Goal: Communication & Community: Ask a question

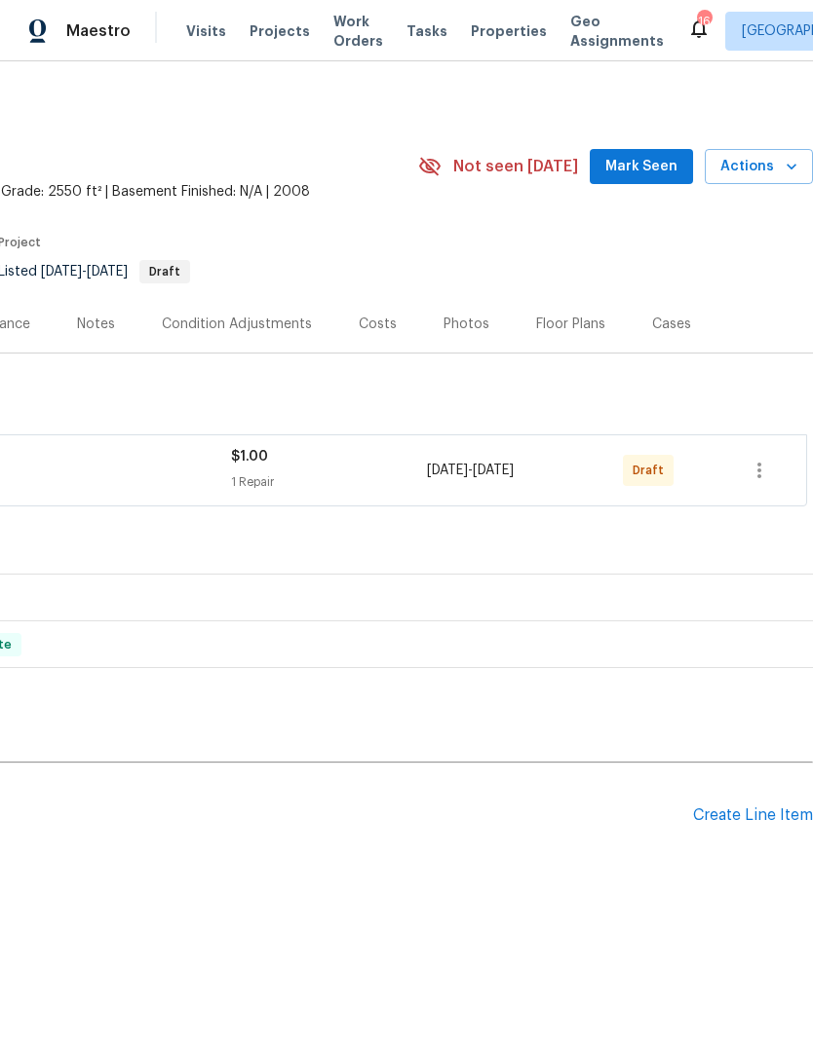
scroll to position [0, 288]
click at [769, 470] on icon "button" at bounding box center [758, 470] width 23 height 23
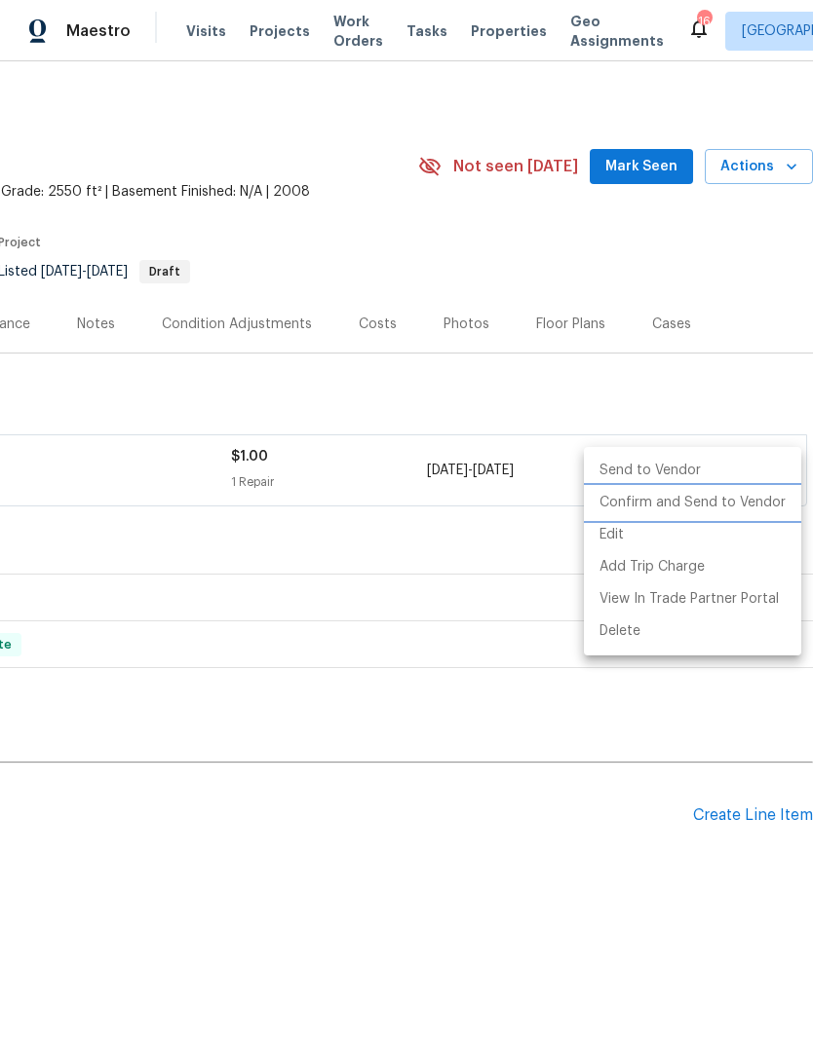
click at [706, 511] on li "Confirm and Send to Vendor" at bounding box center [692, 503] width 217 height 32
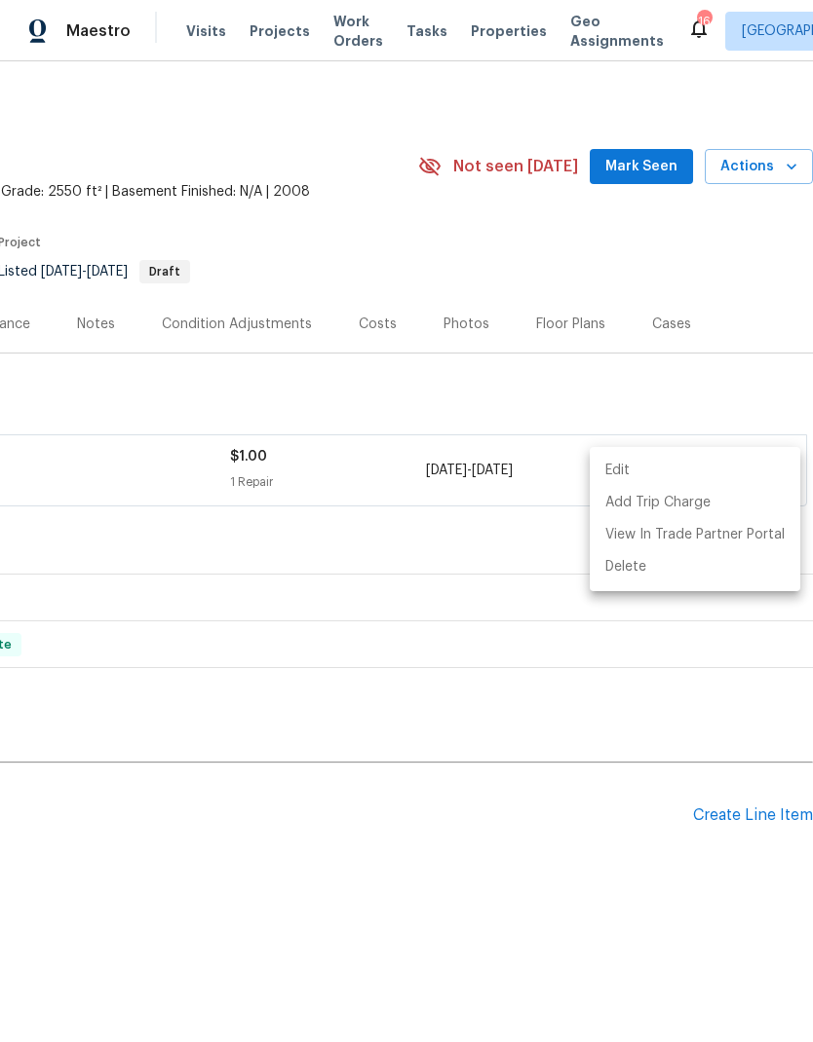
click at [708, 395] on div at bounding box center [406, 521] width 813 height 1042
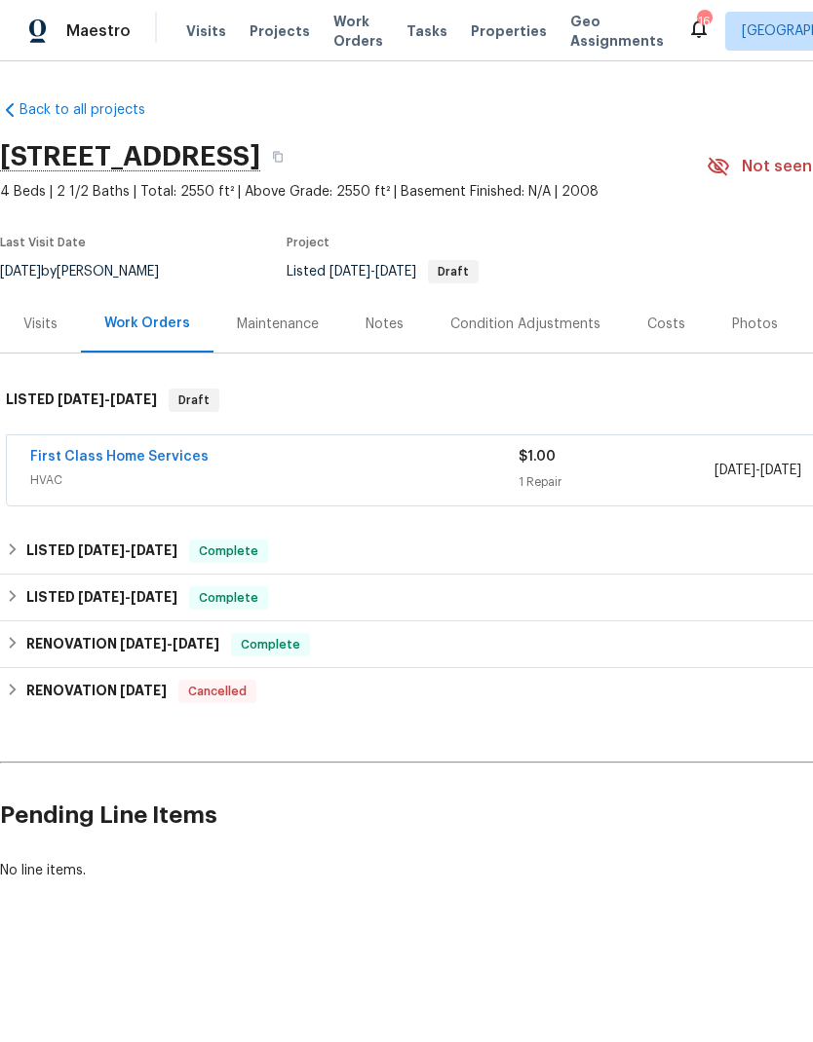
scroll to position [0, 0]
click at [276, 40] on span "Projects" at bounding box center [279, 30] width 60 height 19
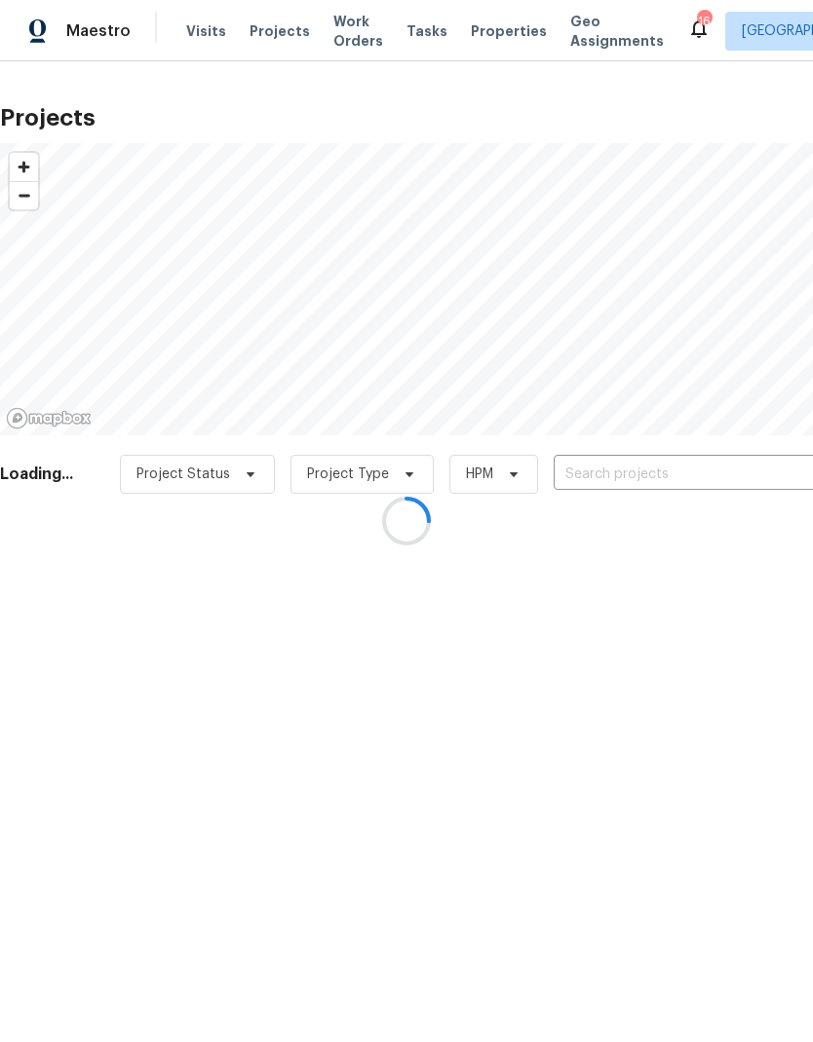
click at [490, 23] on div at bounding box center [406, 521] width 813 height 1042
click at [671, 467] on div at bounding box center [406, 521] width 813 height 1042
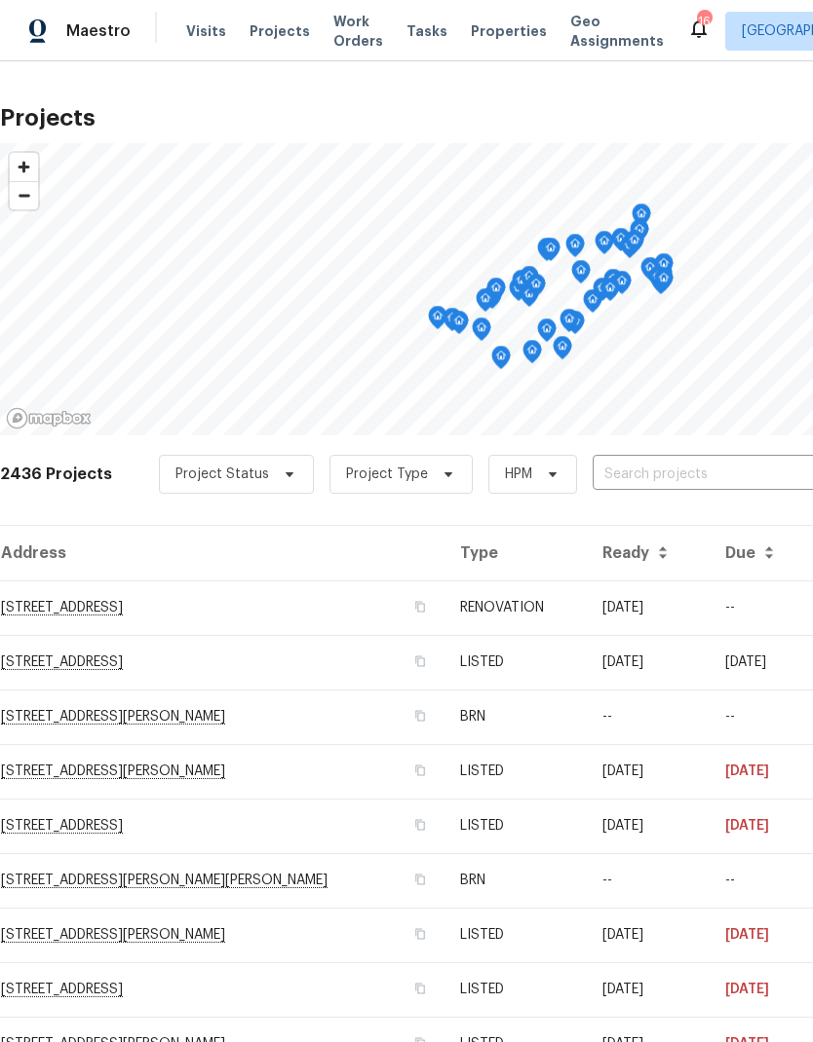
click at [676, 473] on input "text" at bounding box center [703, 475] width 223 height 30
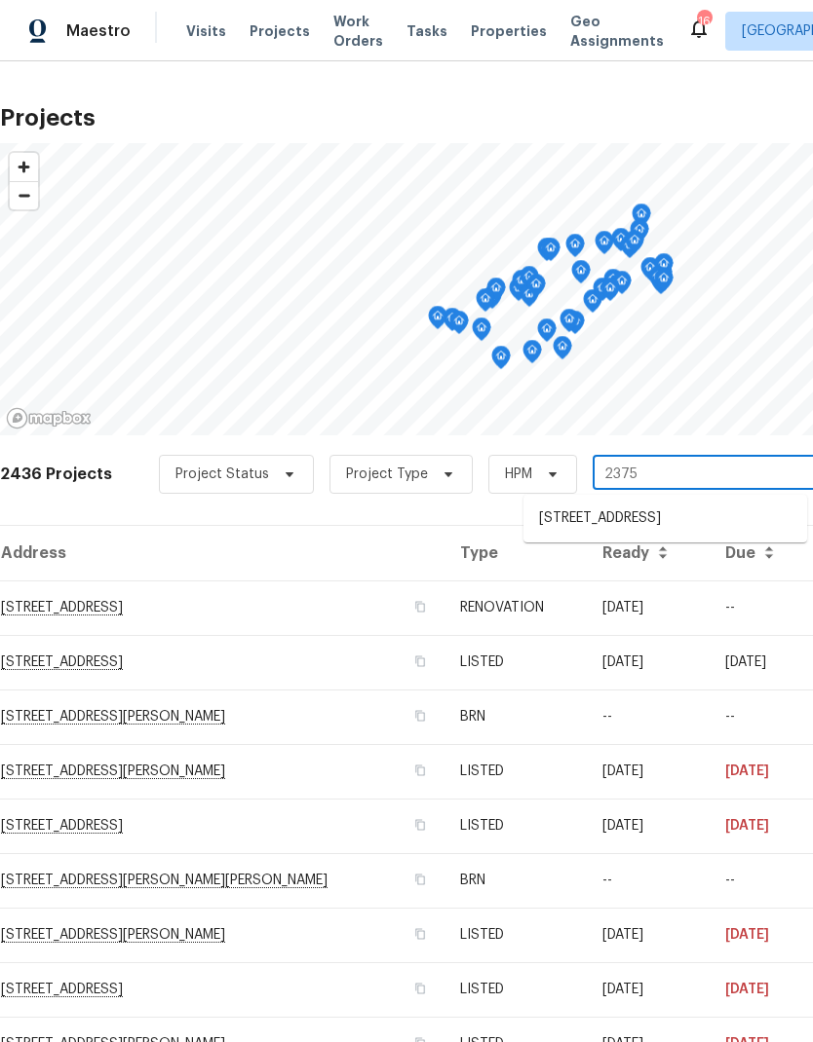
type input "2375 s"
click at [684, 514] on li "[STREET_ADDRESS]" at bounding box center [665, 519] width 284 height 33
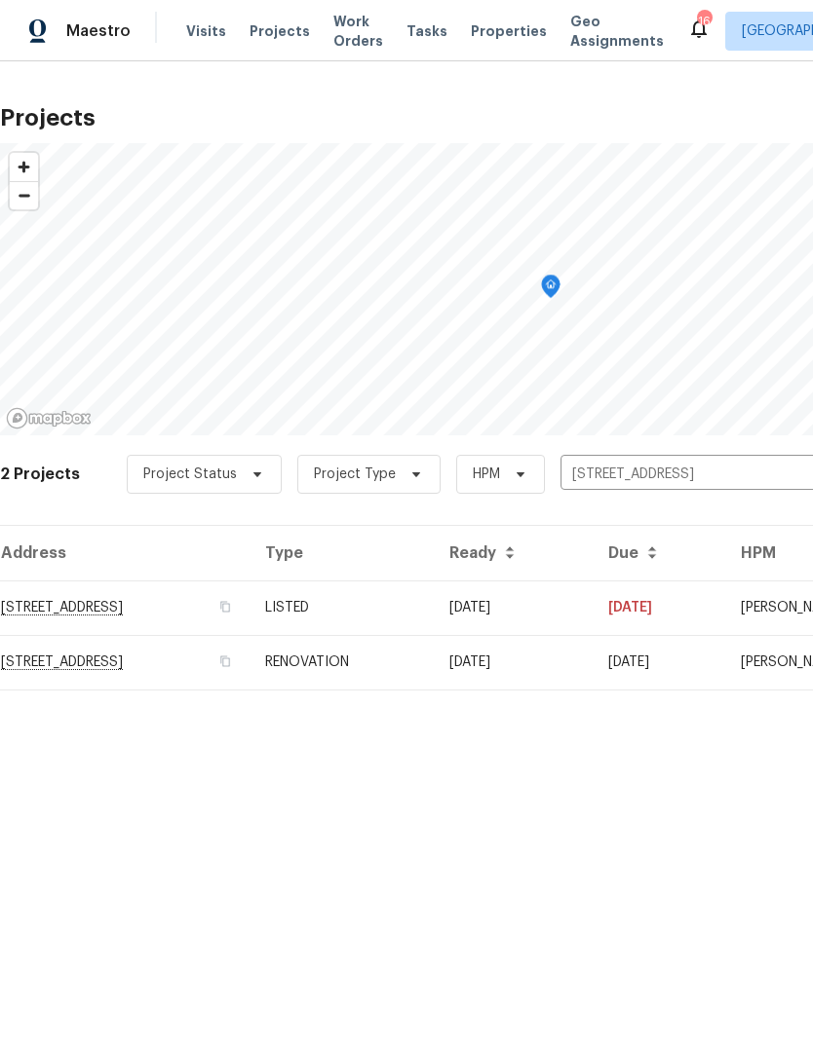
click at [83, 599] on td "[STREET_ADDRESS]" at bounding box center [124, 608] width 249 height 55
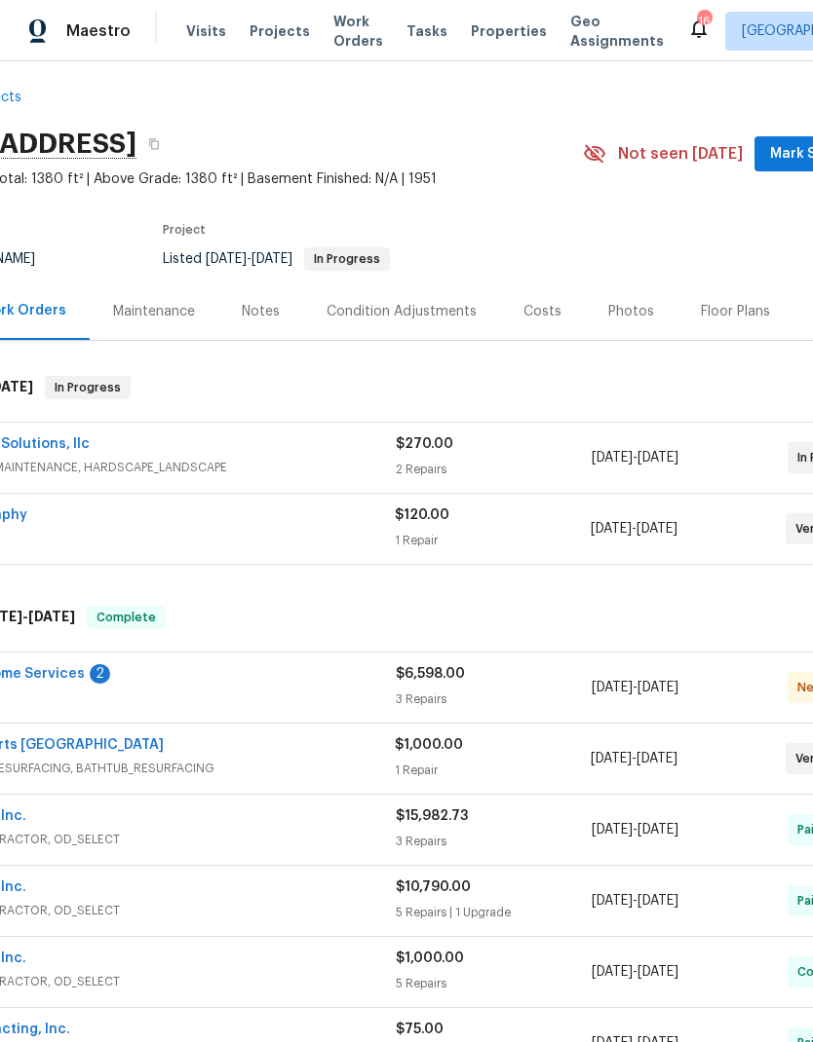
scroll to position [13, 38]
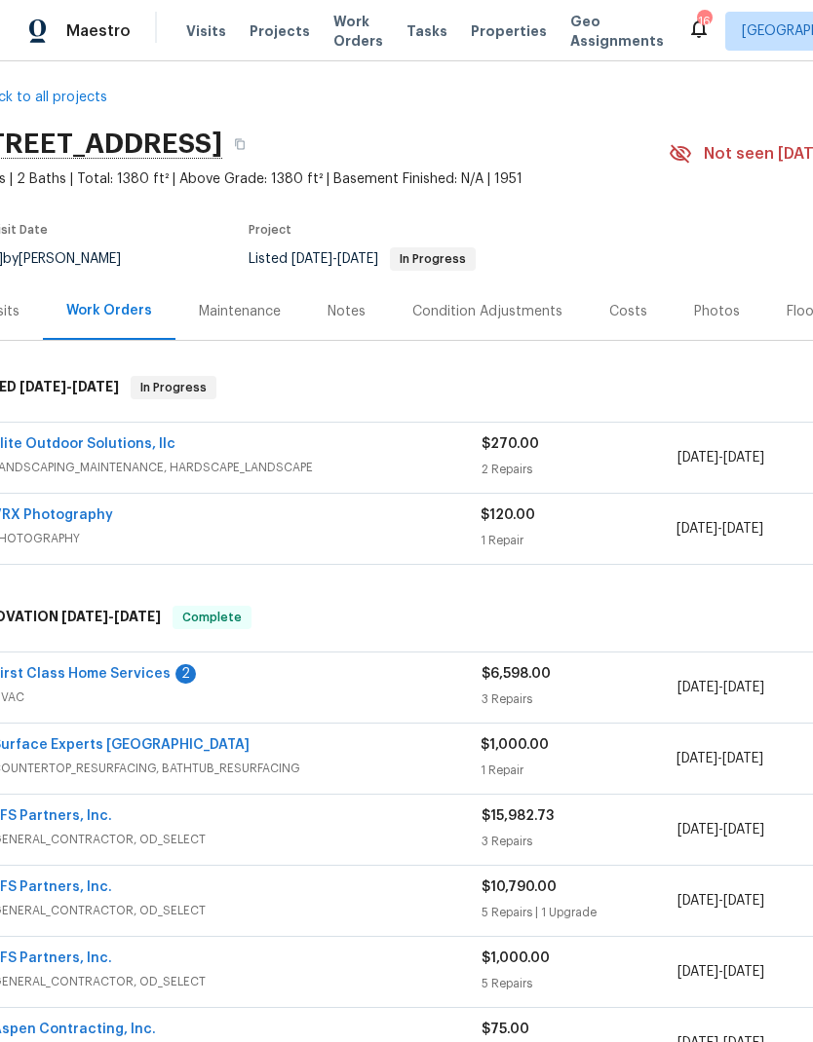
click at [54, 442] on link "Elite Outdoor Solutions, llc" at bounding box center [83, 444] width 183 height 14
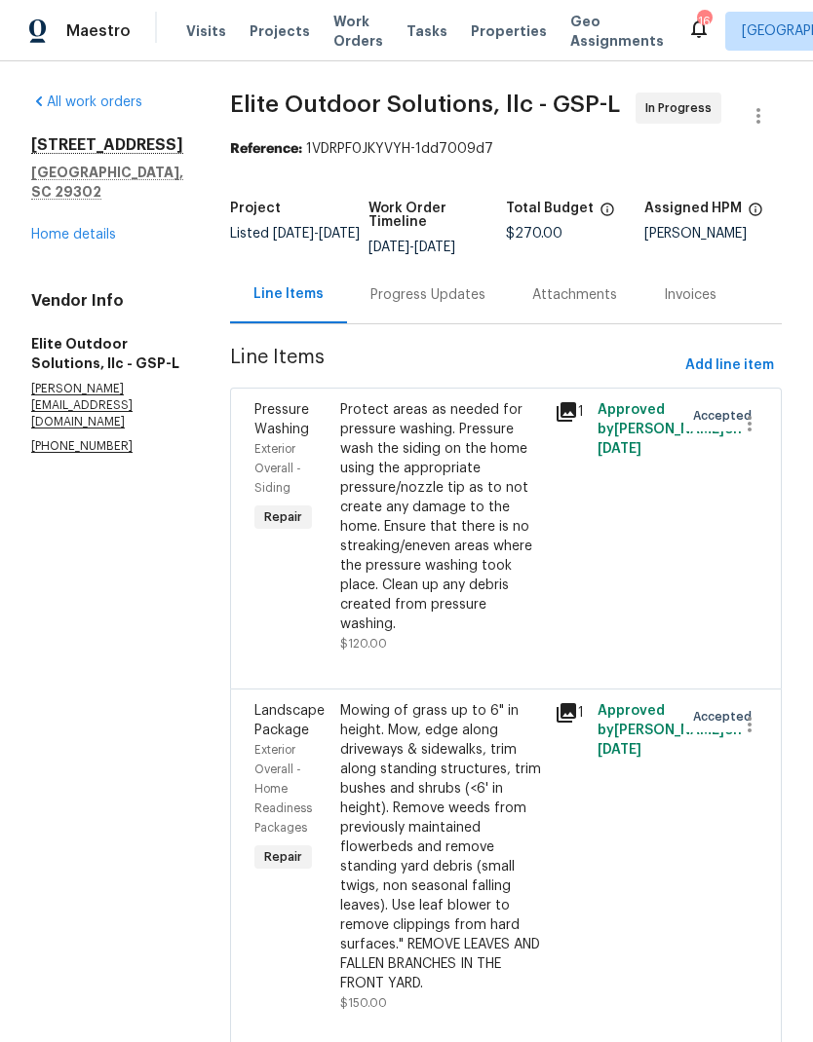
click at [405, 296] on div "Progress Updates" at bounding box center [427, 294] width 115 height 19
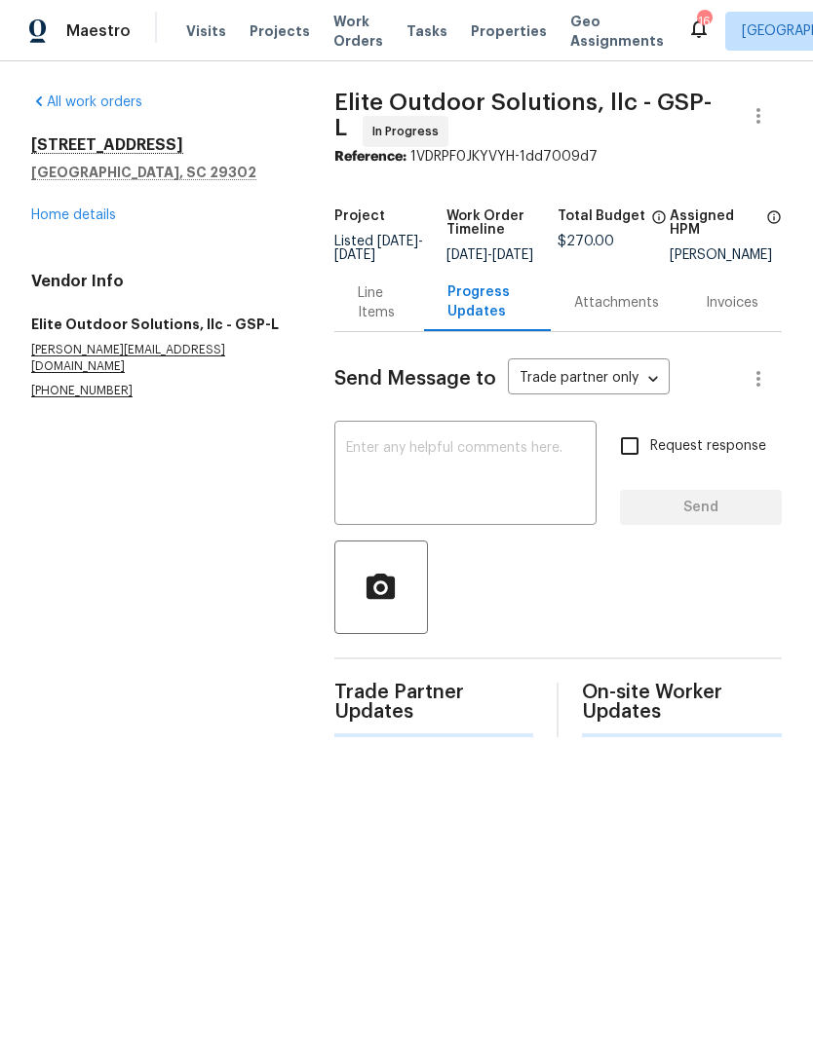
click at [510, 457] on textarea at bounding box center [465, 475] width 239 height 68
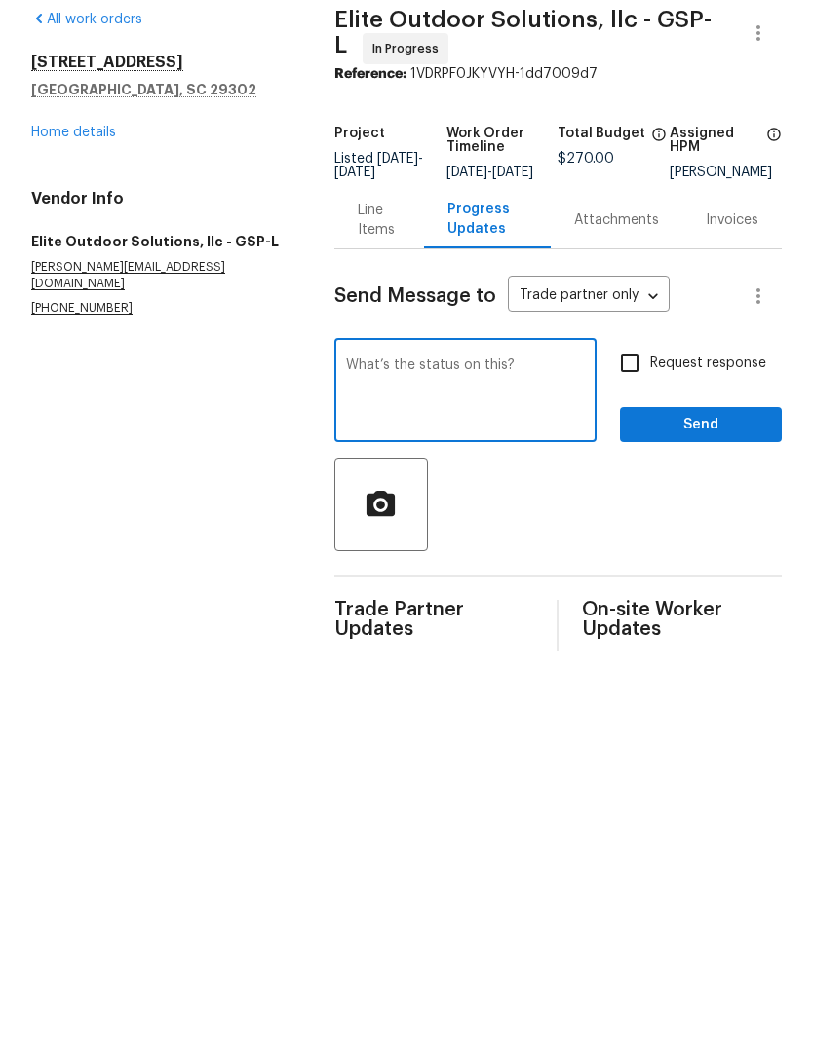
type textarea "What’s the status on this?"
click at [632, 426] on input "Request response" at bounding box center [629, 446] width 41 height 41
checkbox input "true"
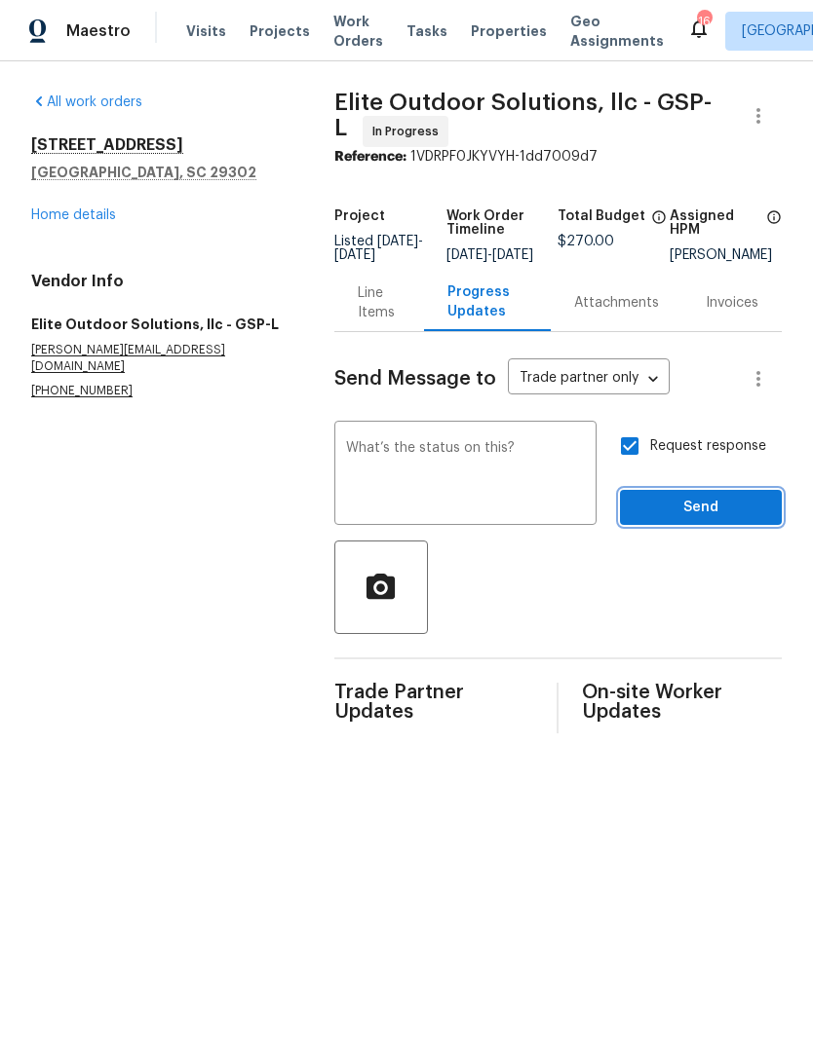
click at [729, 520] on span "Send" at bounding box center [700, 508] width 131 height 24
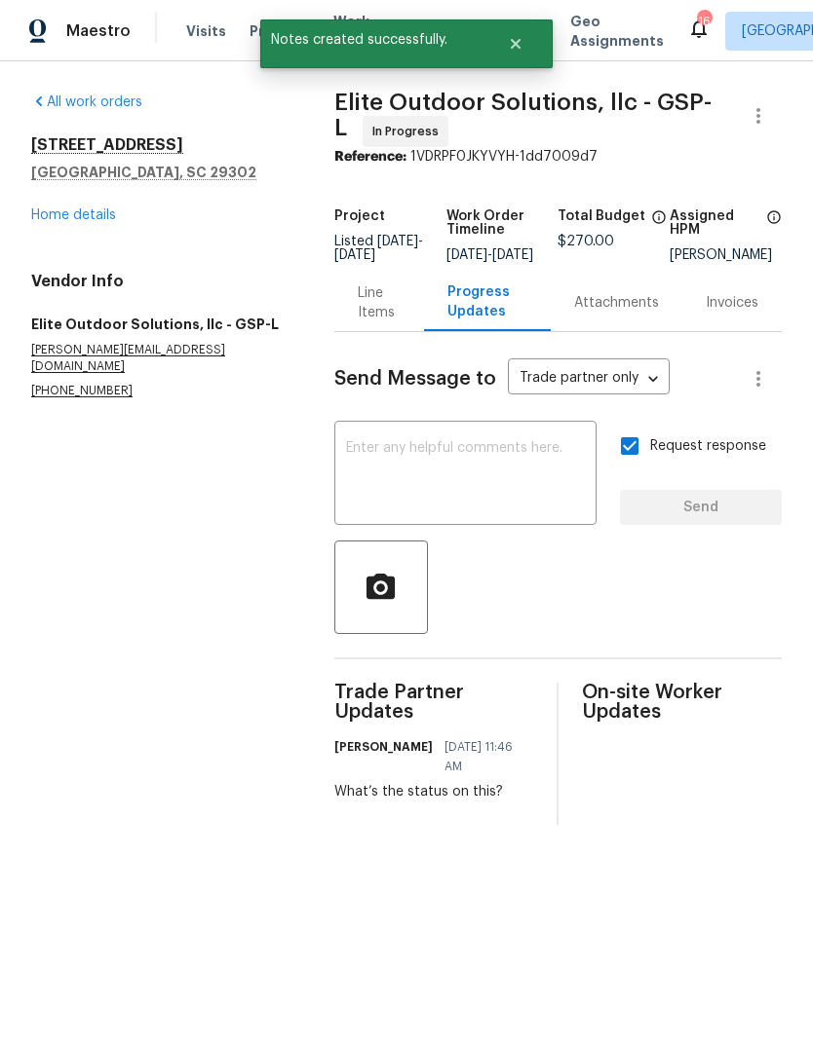
click at [60, 217] on link "Home details" at bounding box center [73, 215] width 85 height 14
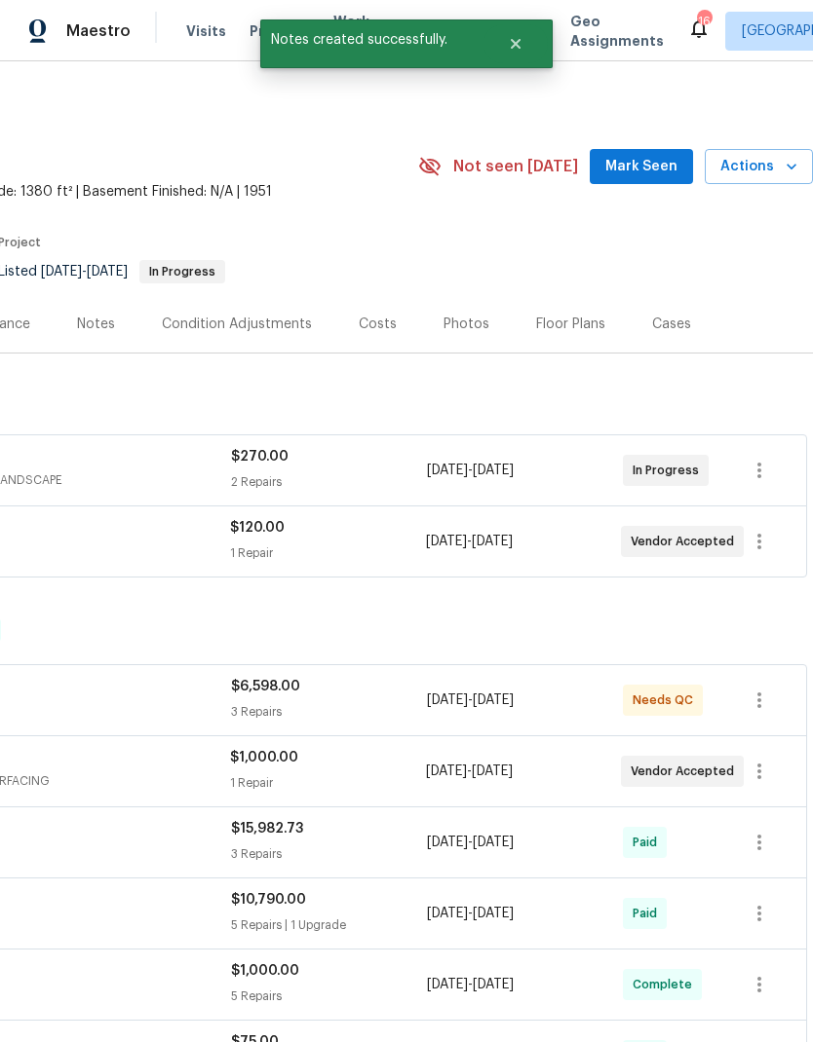
scroll to position [0, 288]
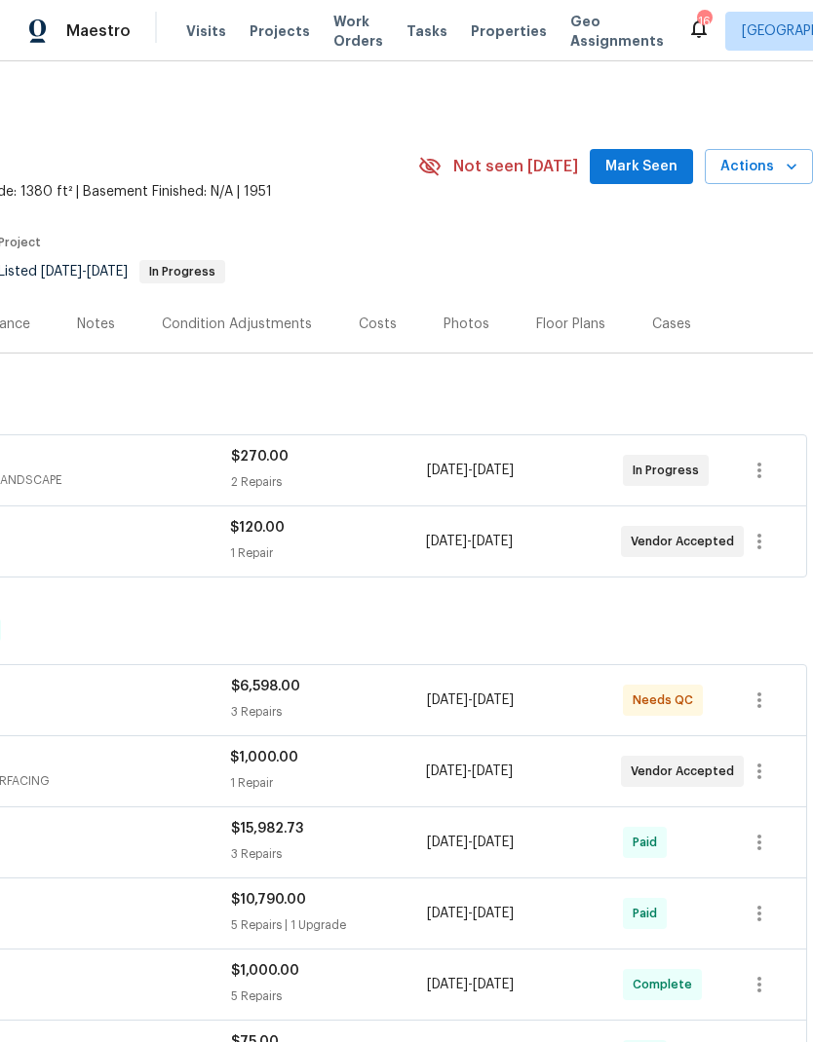
click at [447, 329] on div "Photos" at bounding box center [466, 324] width 46 height 19
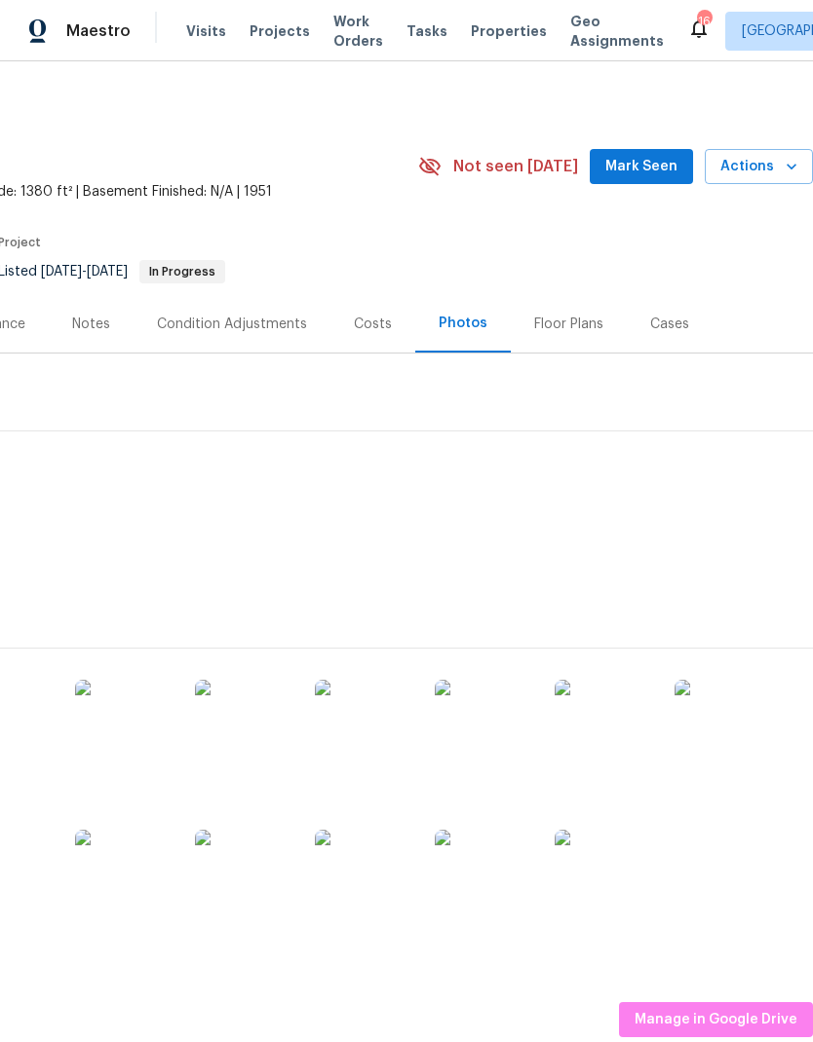
click at [763, 1024] on span "Manage in Google Drive" at bounding box center [715, 1020] width 163 height 24
